Goal: Task Accomplishment & Management: Complete application form

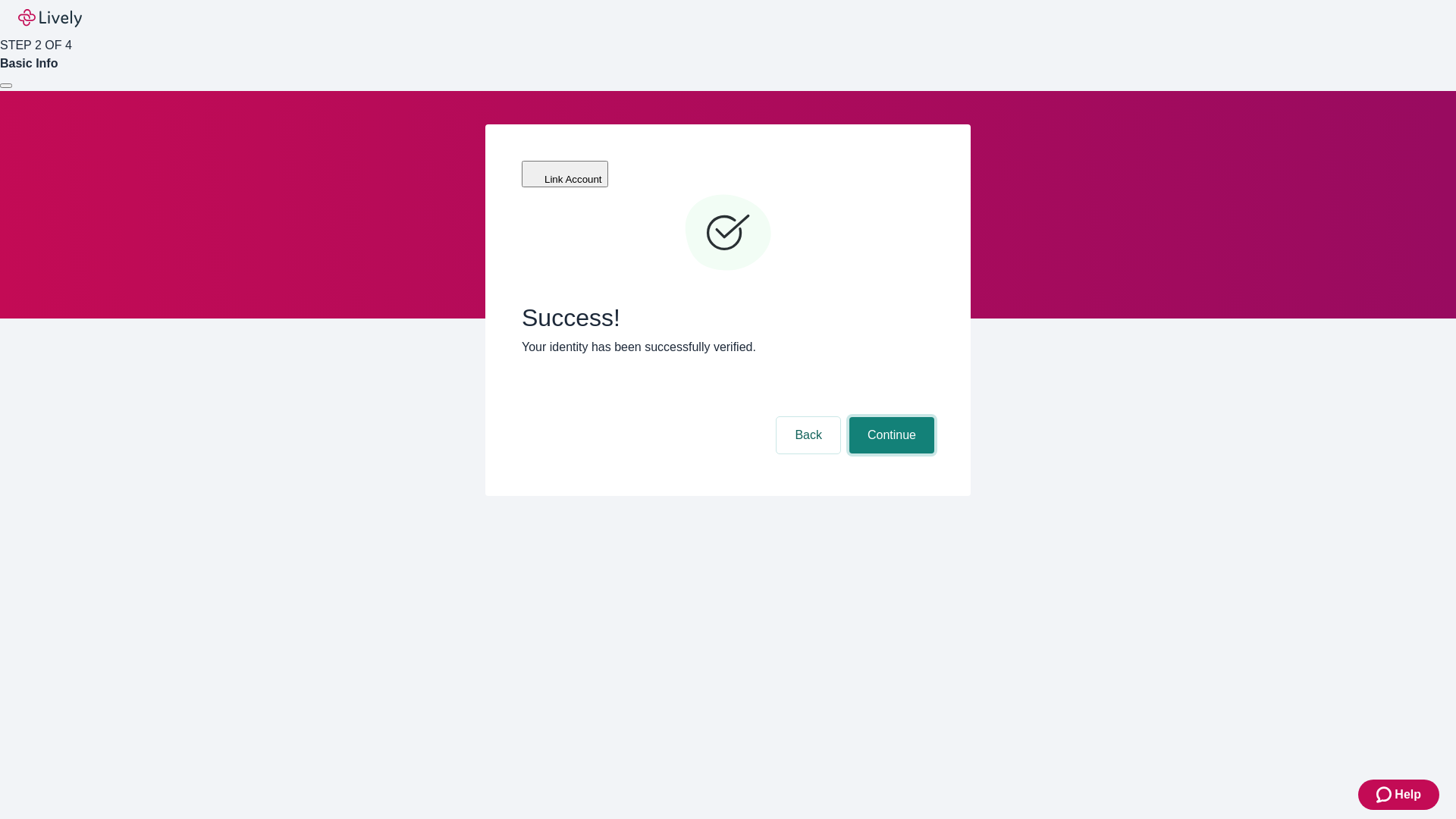
click at [890, 417] on button "Continue" at bounding box center [892, 434] width 85 height 36
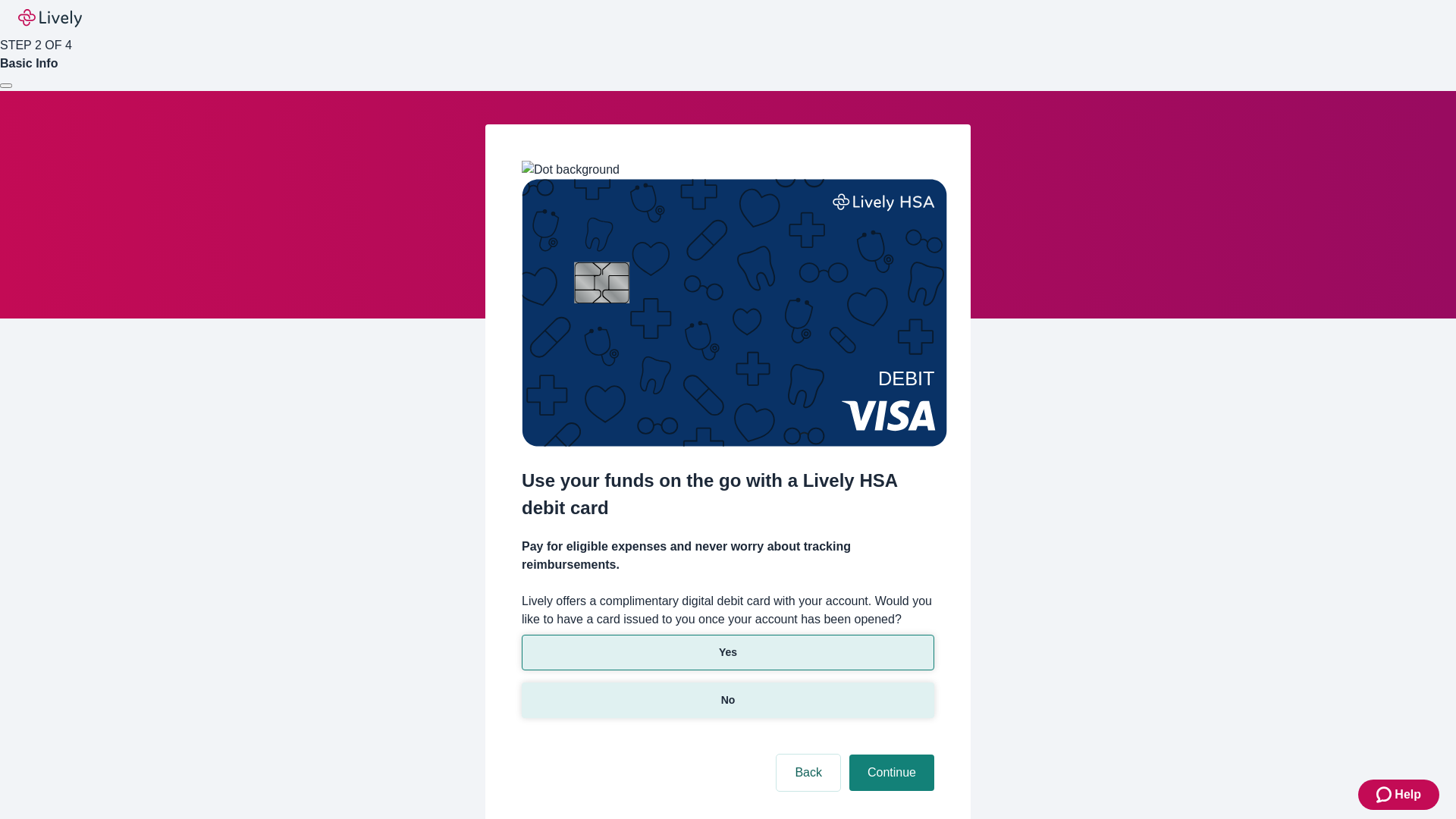
click at [728, 693] on p "No" at bounding box center [728, 700] width 15 height 16
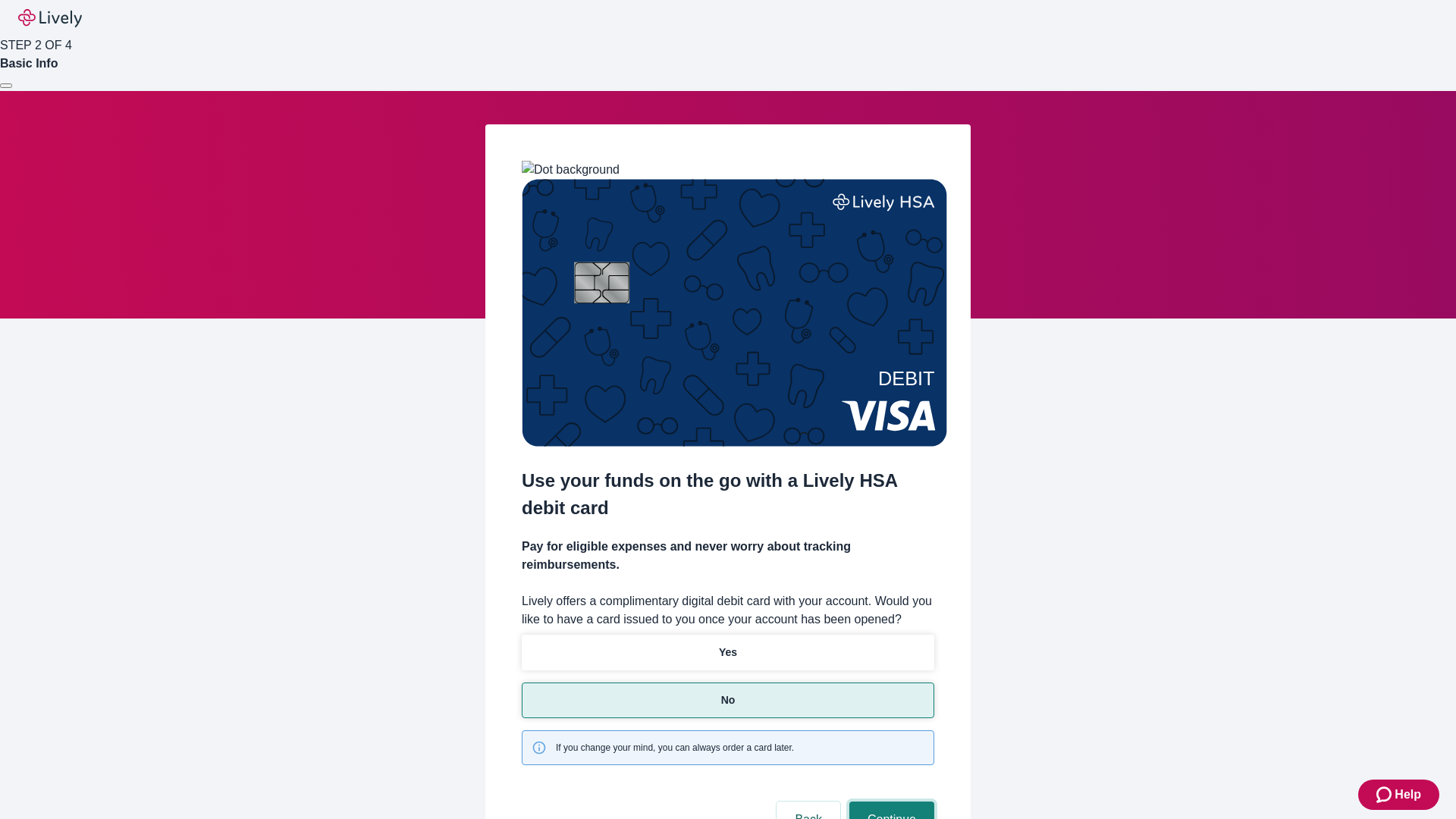
click at [890, 801] on button "Continue" at bounding box center [892, 819] width 85 height 36
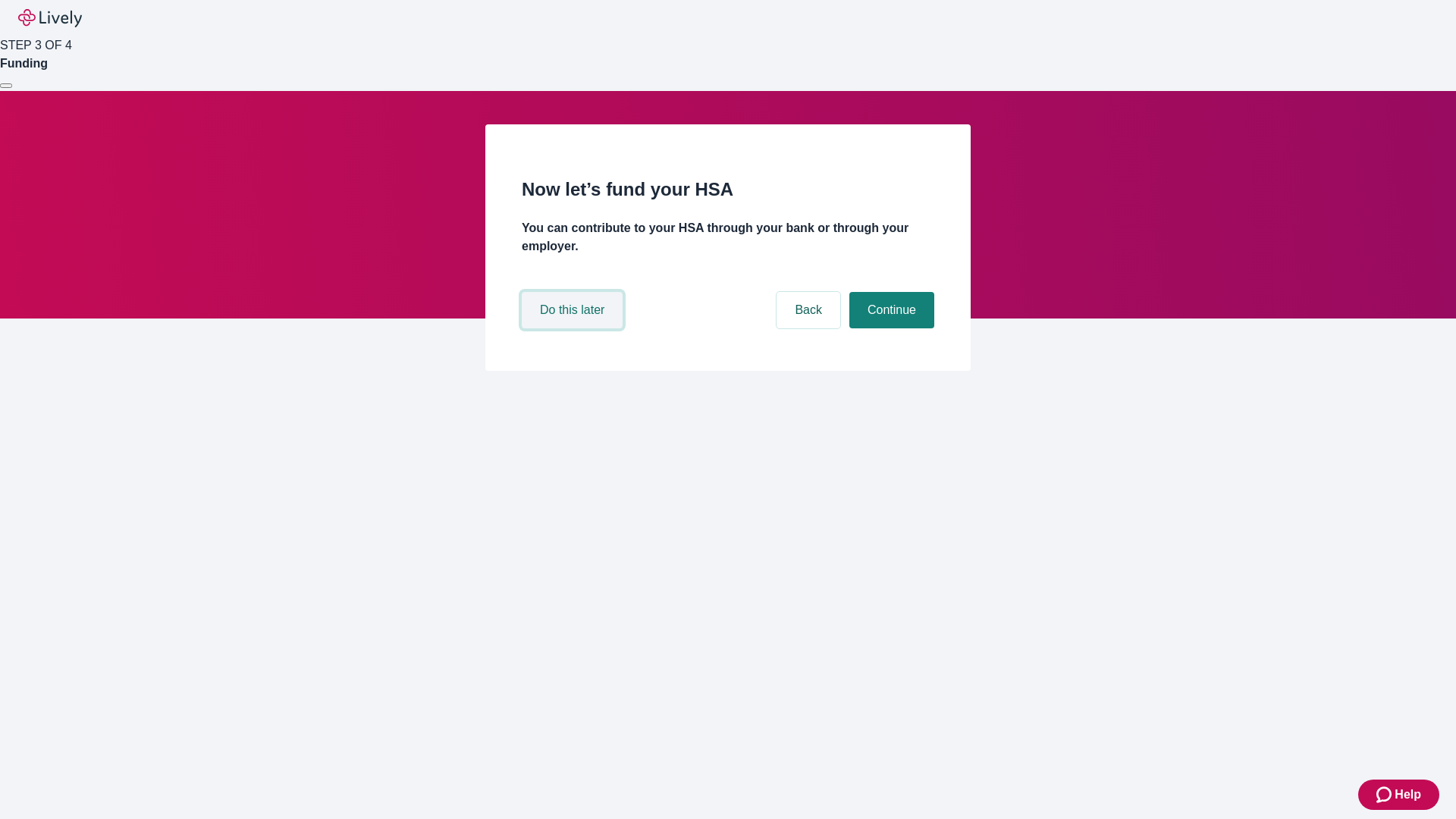
click at [574, 328] on button "Do this later" at bounding box center [572, 310] width 101 height 36
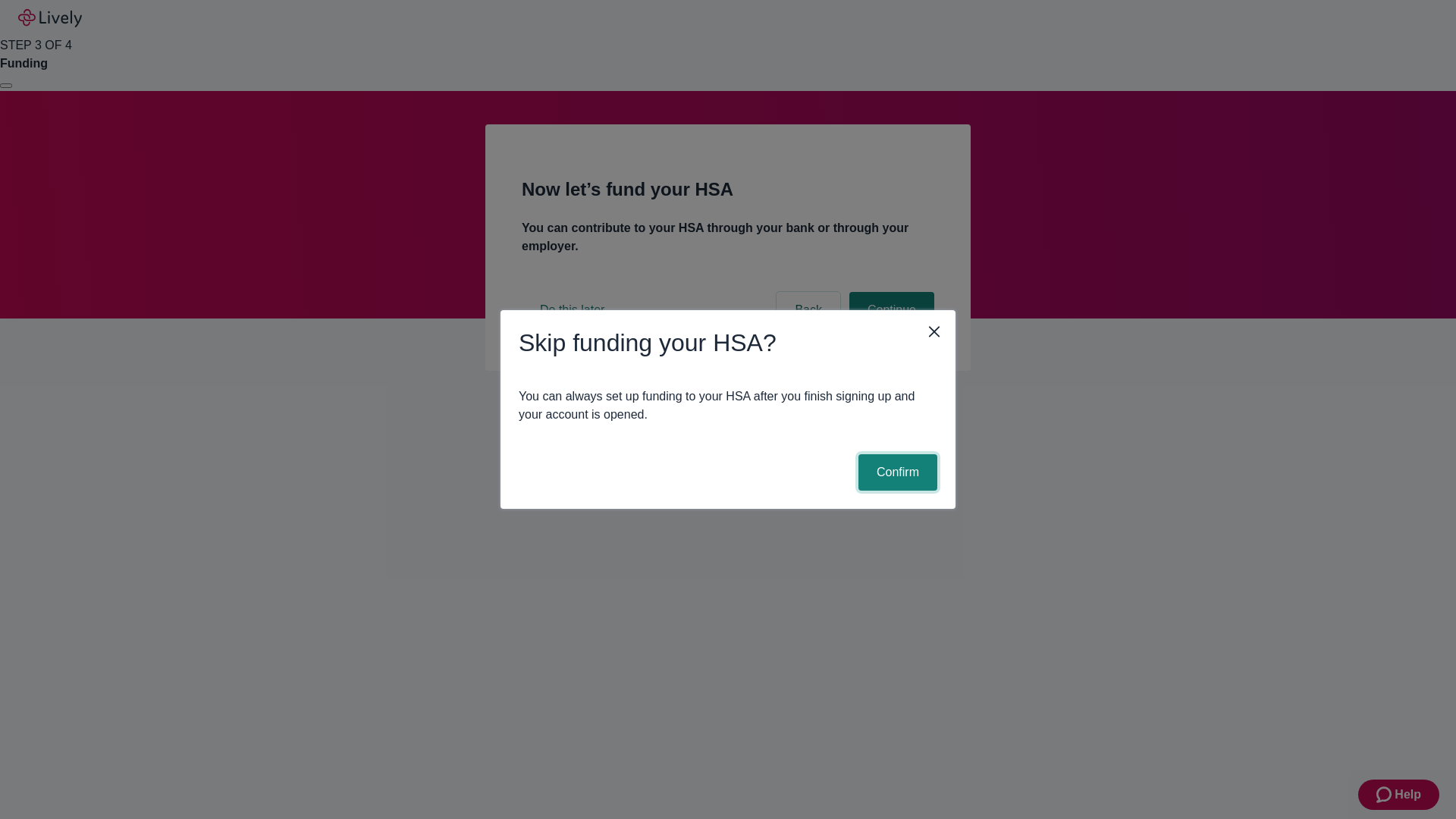
click at [895, 472] on button "Confirm" at bounding box center [898, 472] width 79 height 36
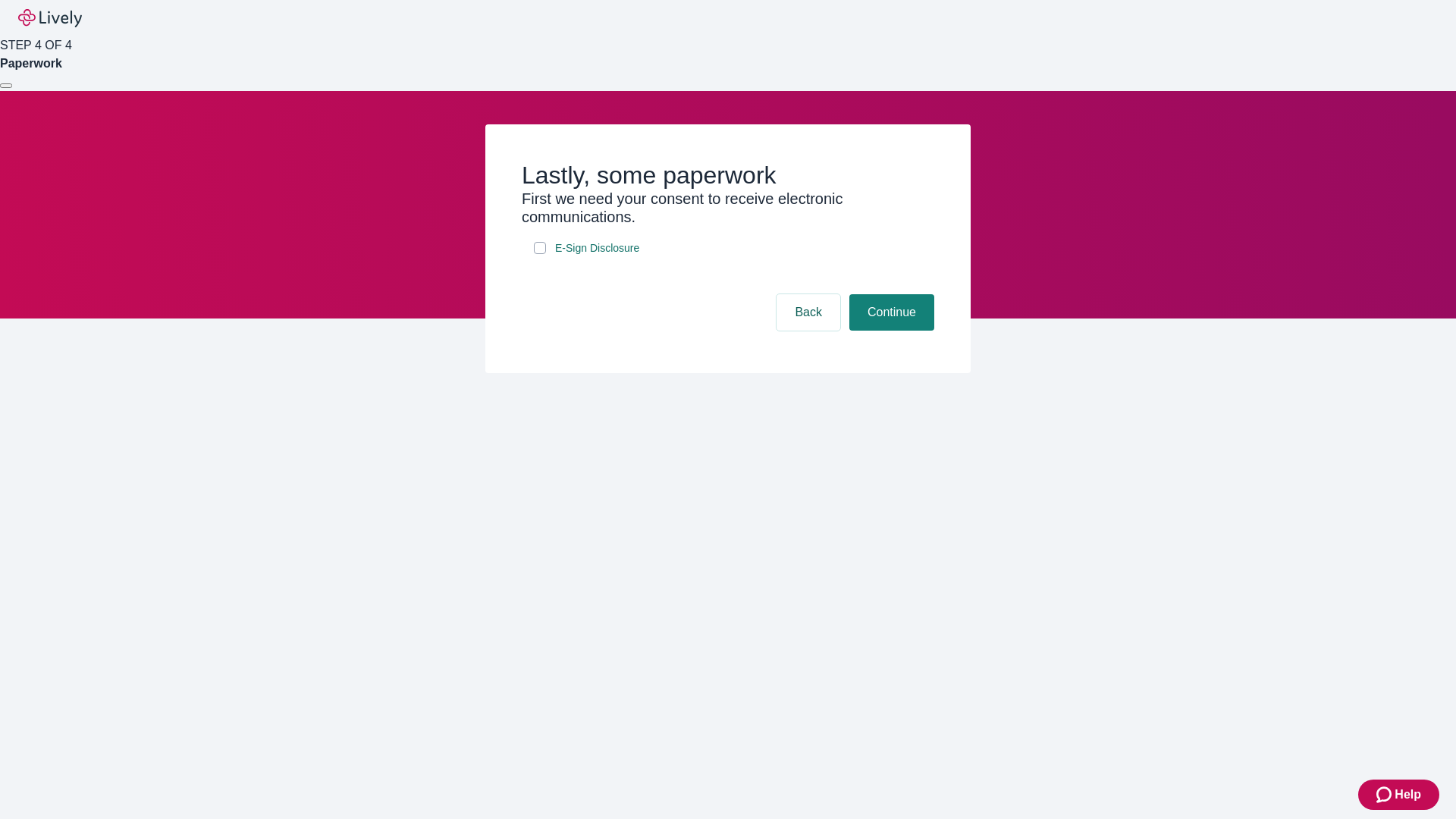
click at [540, 255] on input "E-Sign Disclosure" at bounding box center [539, 247] width 12 height 12
checkbox input "true"
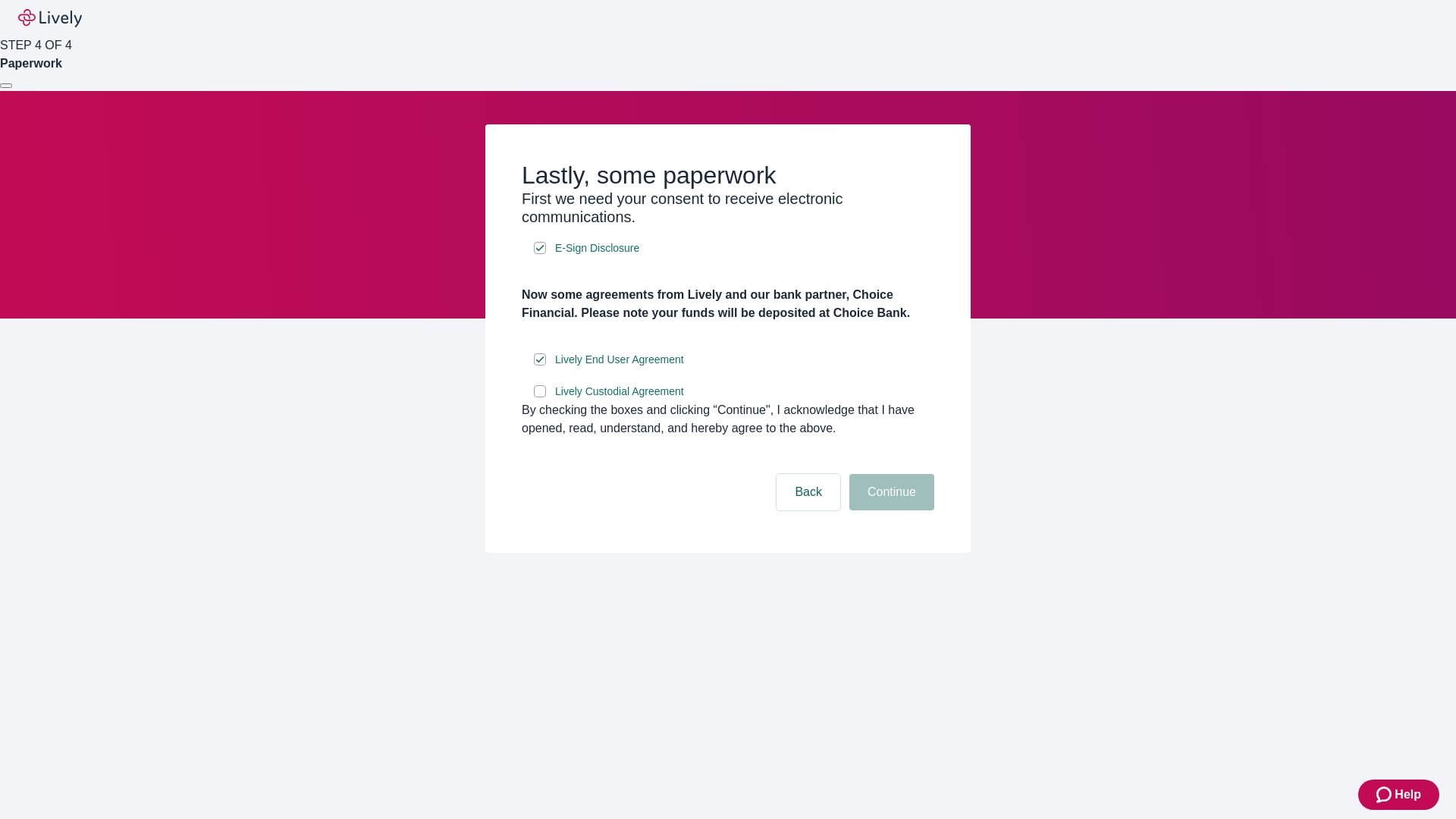
click at [540, 398] on input "Lively Custodial Agreement" at bounding box center [539, 391] width 12 height 12
checkbox input "true"
click at [890, 511] on button "Continue" at bounding box center [892, 492] width 85 height 36
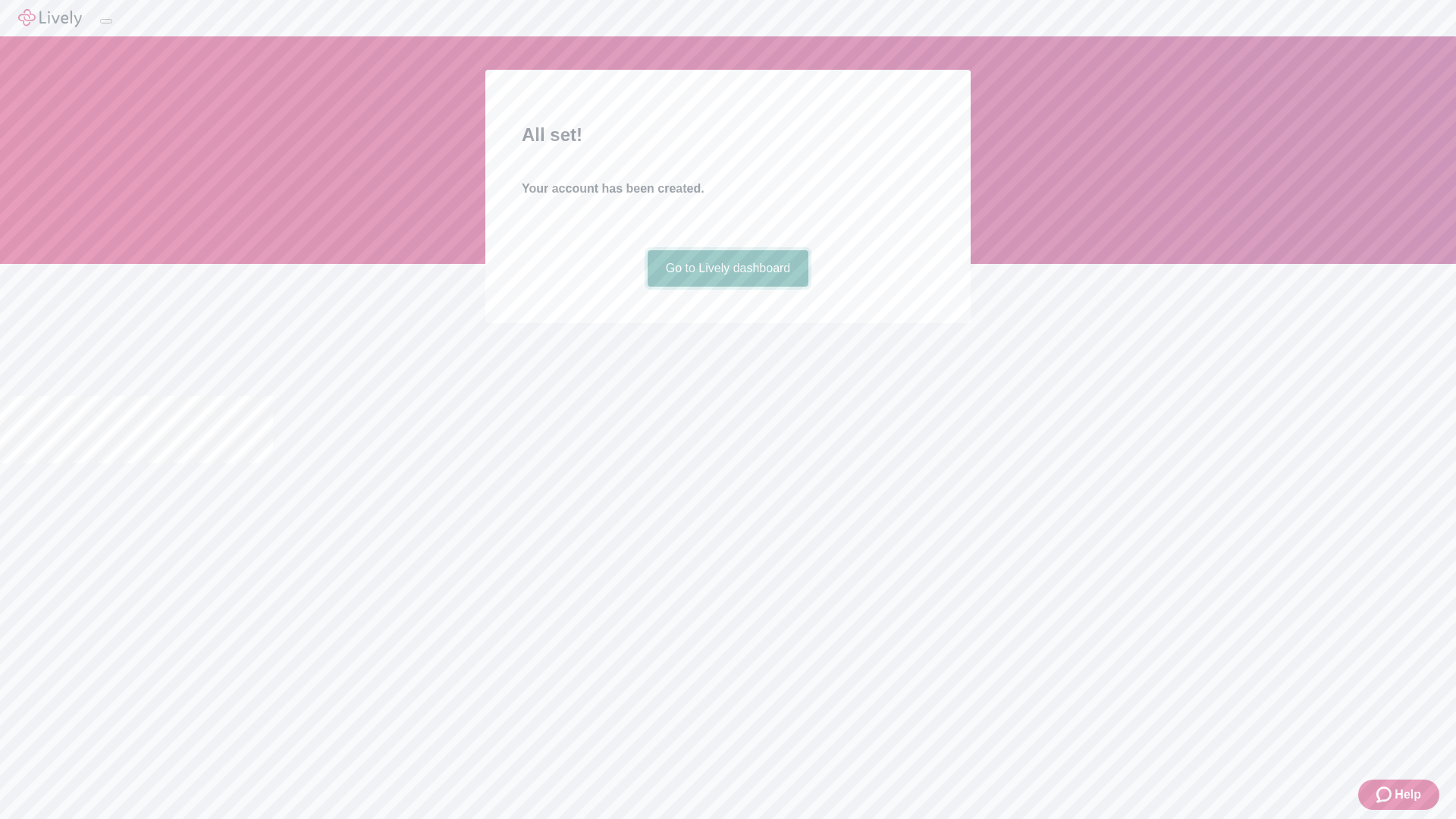
click at [728, 287] on link "Go to Lively dashboard" at bounding box center [728, 267] width 161 height 36
